Goal: Task Accomplishment & Management: Complete application form

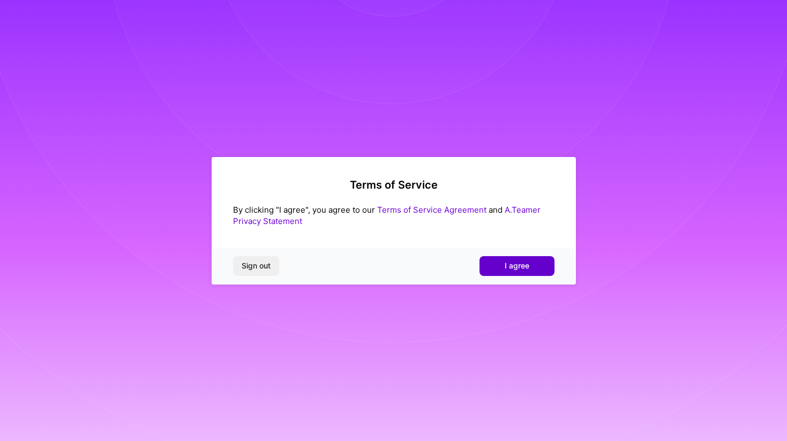
click at [520, 266] on span "I agree" at bounding box center [517, 266] width 25 height 11
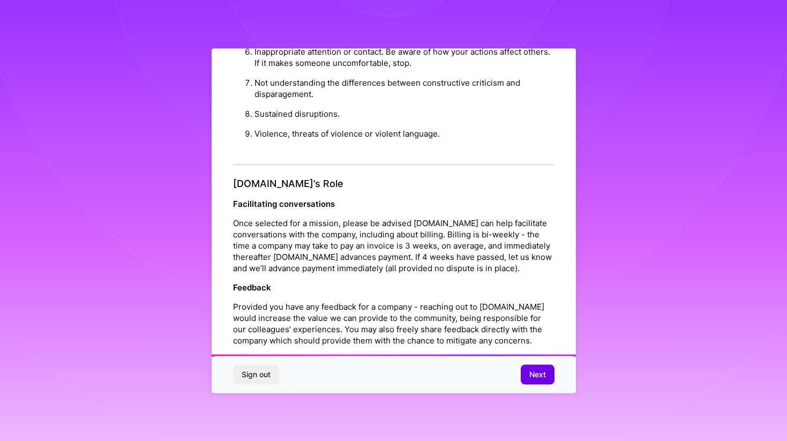
scroll to position [1130, 0]
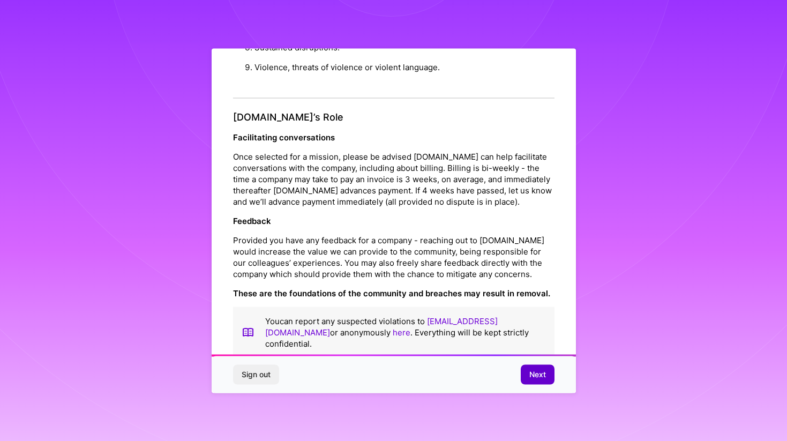
click at [546, 374] on button "Next" at bounding box center [538, 374] width 34 height 19
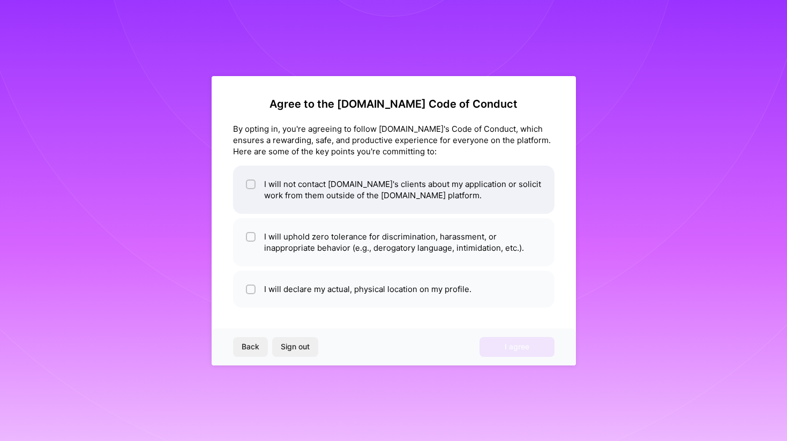
click at [241, 181] on li "I will not contact [DOMAIN_NAME]'s clients about my application or solicit work…" at bounding box center [394, 190] width 322 height 48
checkbox input "true"
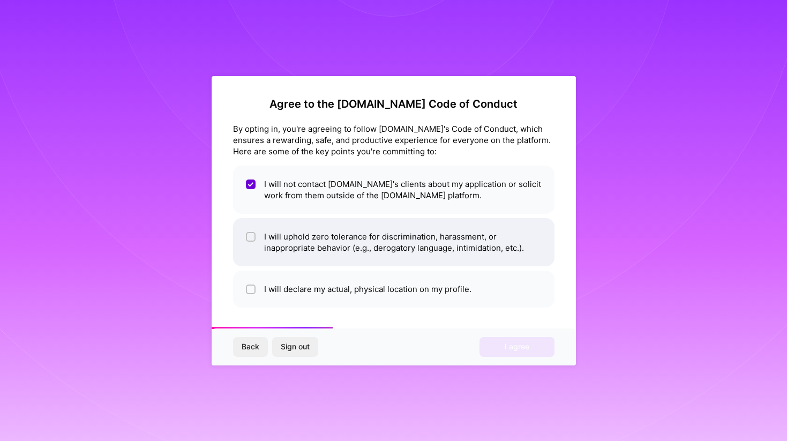
click at [247, 234] on div at bounding box center [251, 237] width 10 height 10
checkbox input "true"
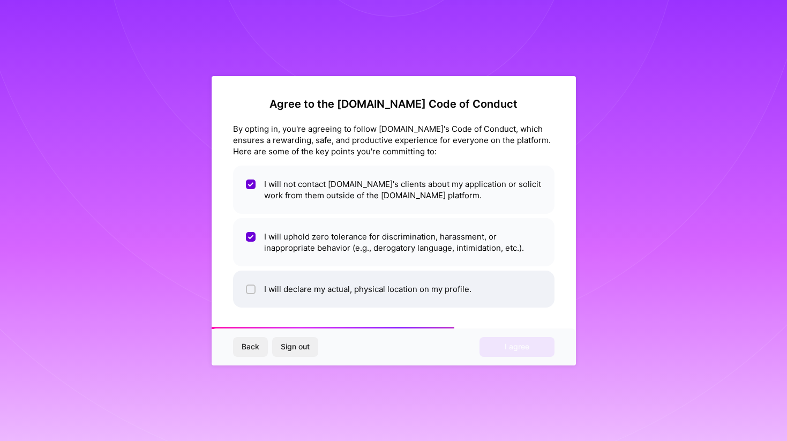
click at [247, 288] on div at bounding box center [251, 290] width 10 height 10
checkbox input "true"
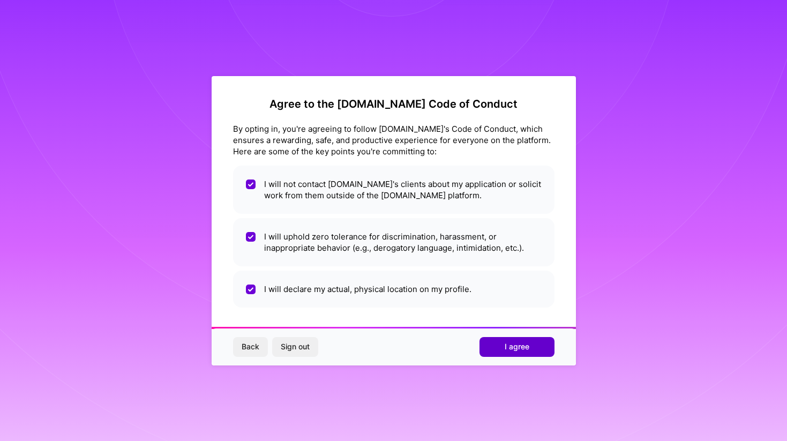
click at [499, 352] on button "I agree" at bounding box center [517, 346] width 75 height 19
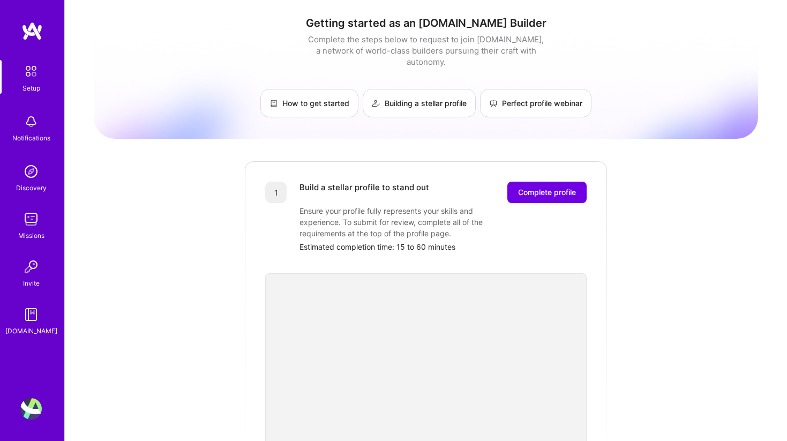
click at [551, 197] on div "Build a stellar profile to stand out Complete profile Ensure your profile fully…" at bounding box center [443, 217] width 287 height 71
click at [551, 187] on button "Complete profile" at bounding box center [547, 192] width 79 height 21
